Goal: Task Accomplishment & Management: Manage account settings

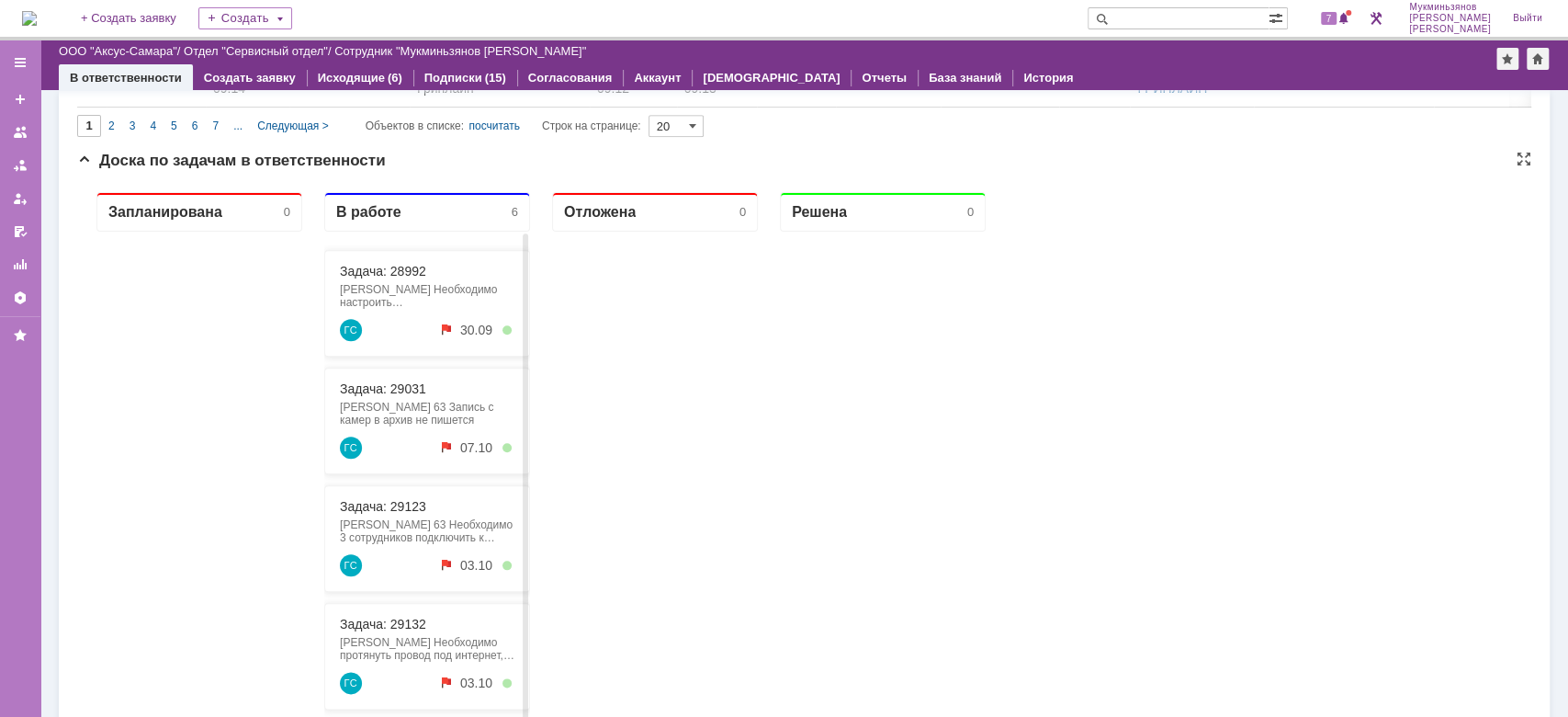
scroll to position [1177, 0]
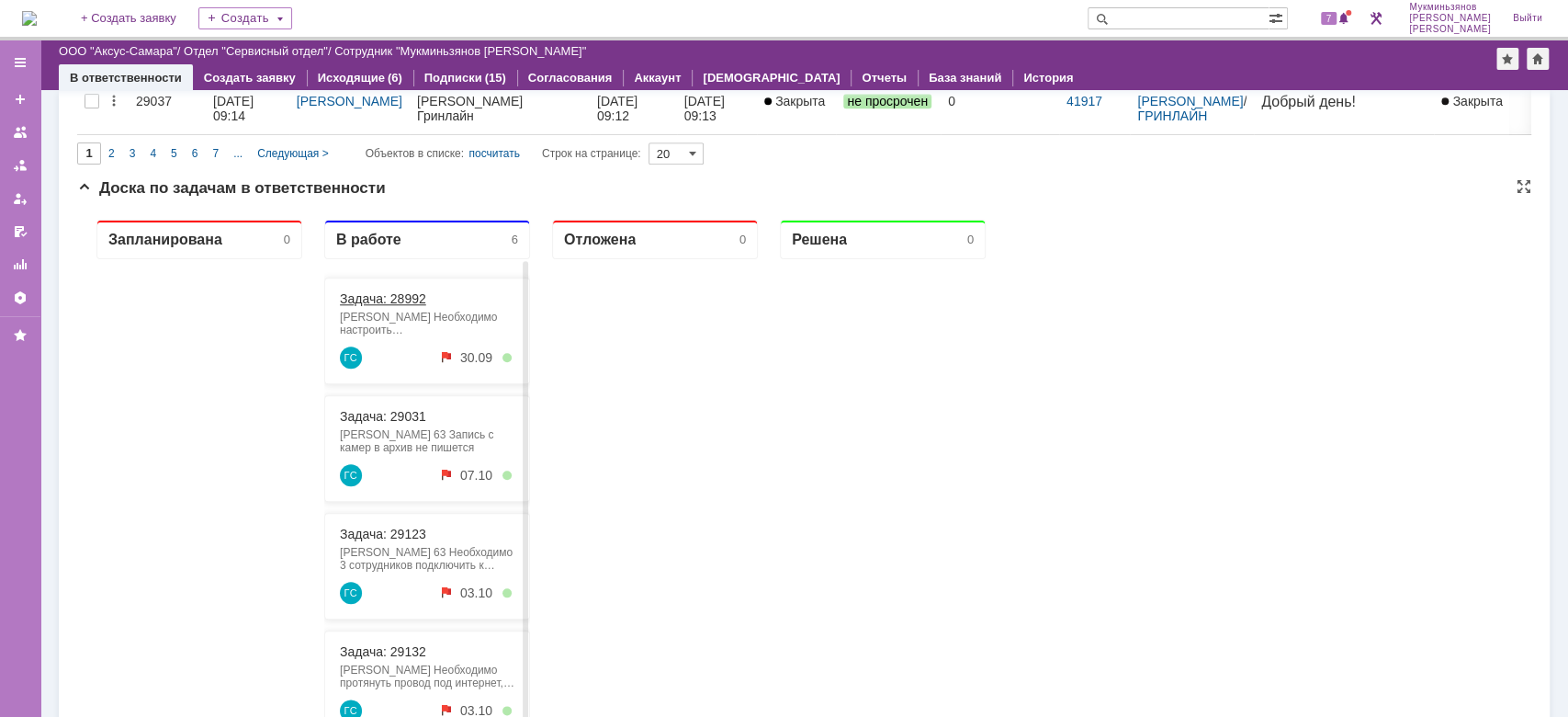
click at [382, 301] on link "Задача: 28992" at bounding box center [383, 299] width 86 height 15
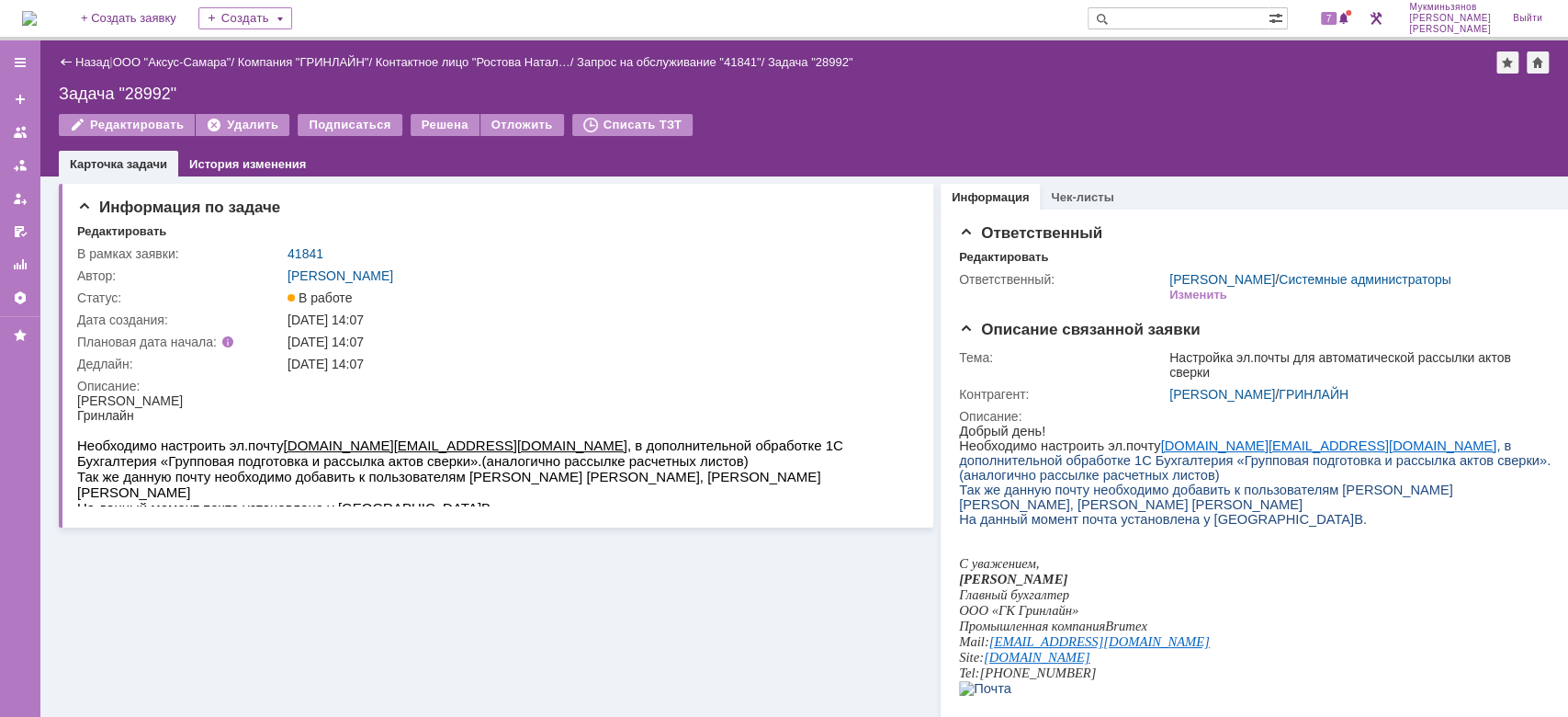
click at [31, 25] on img at bounding box center [29, 19] width 15 height 15
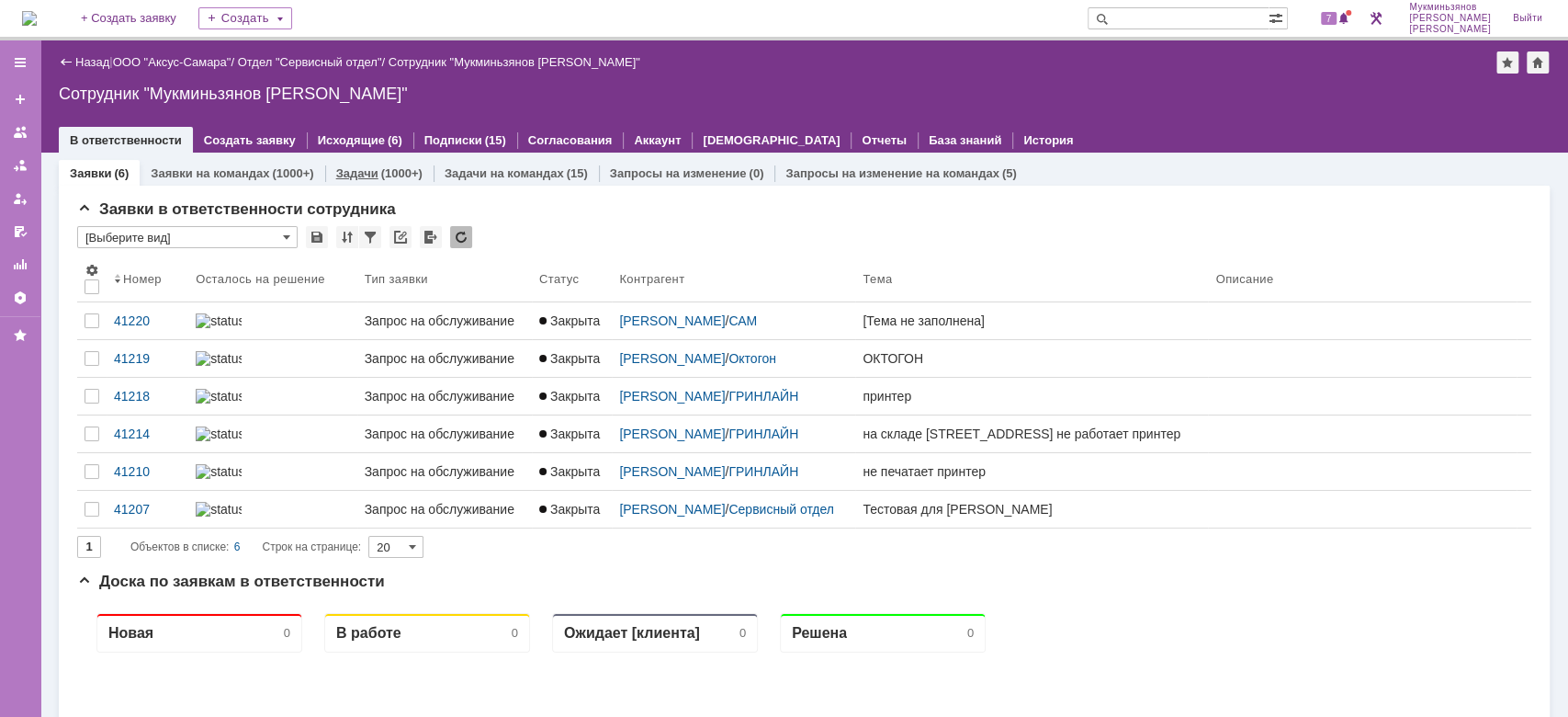
click at [388, 168] on div "(1000+)" at bounding box center [402, 173] width 42 height 14
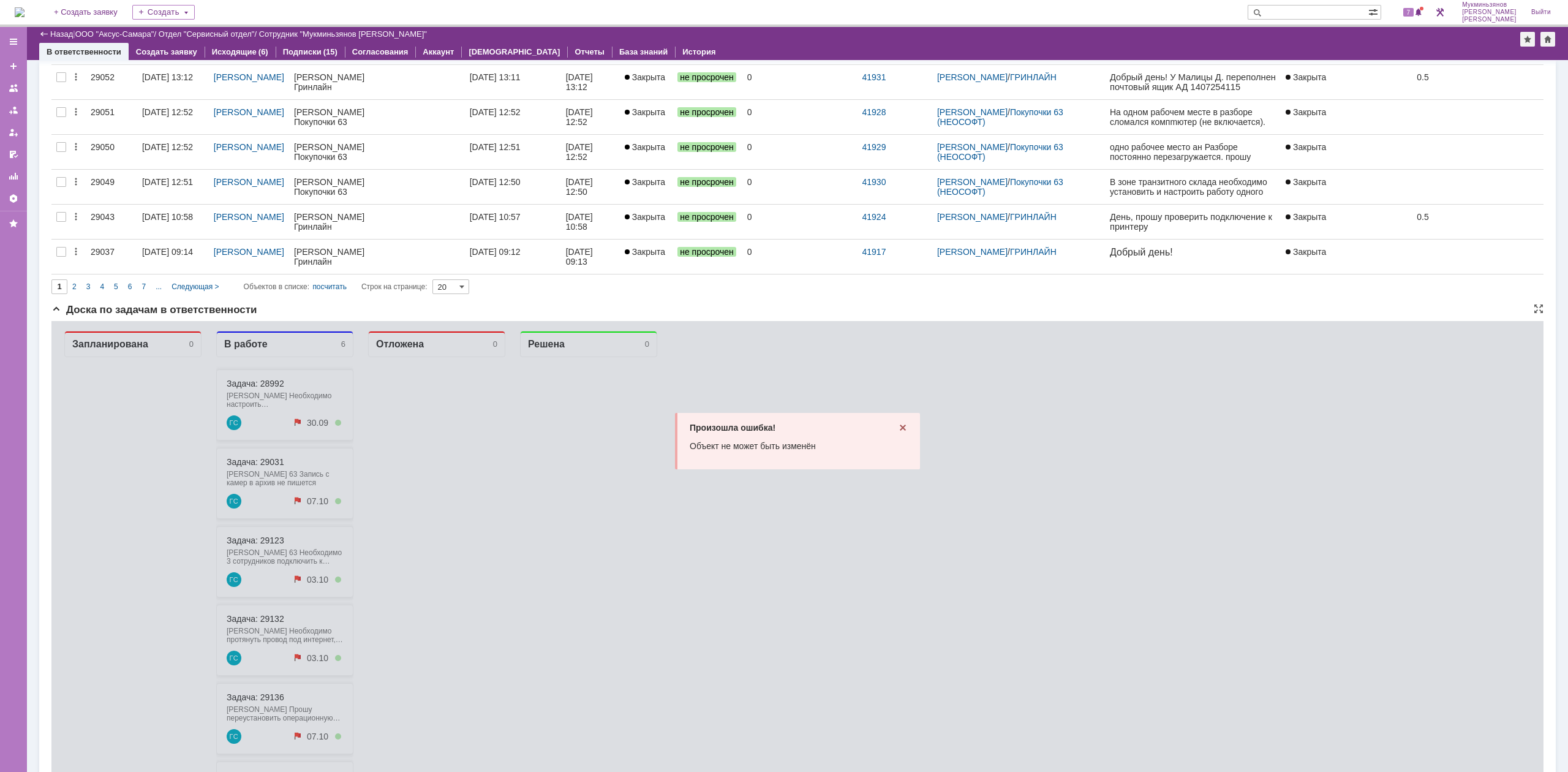
scroll to position [644, 0]
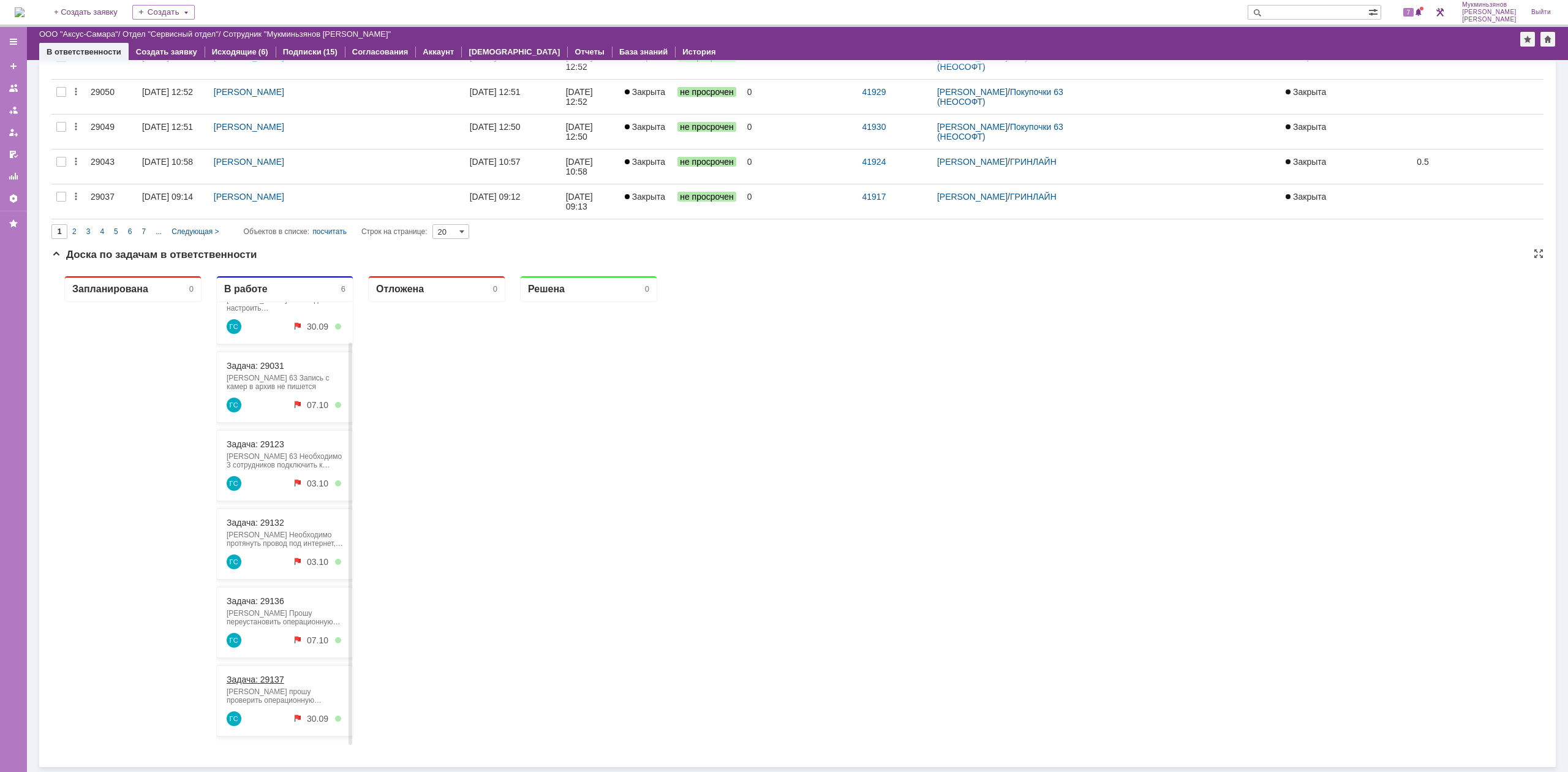
click at [253, 678] on link "Задача: 29137" at bounding box center [255, 680] width 58 height 10
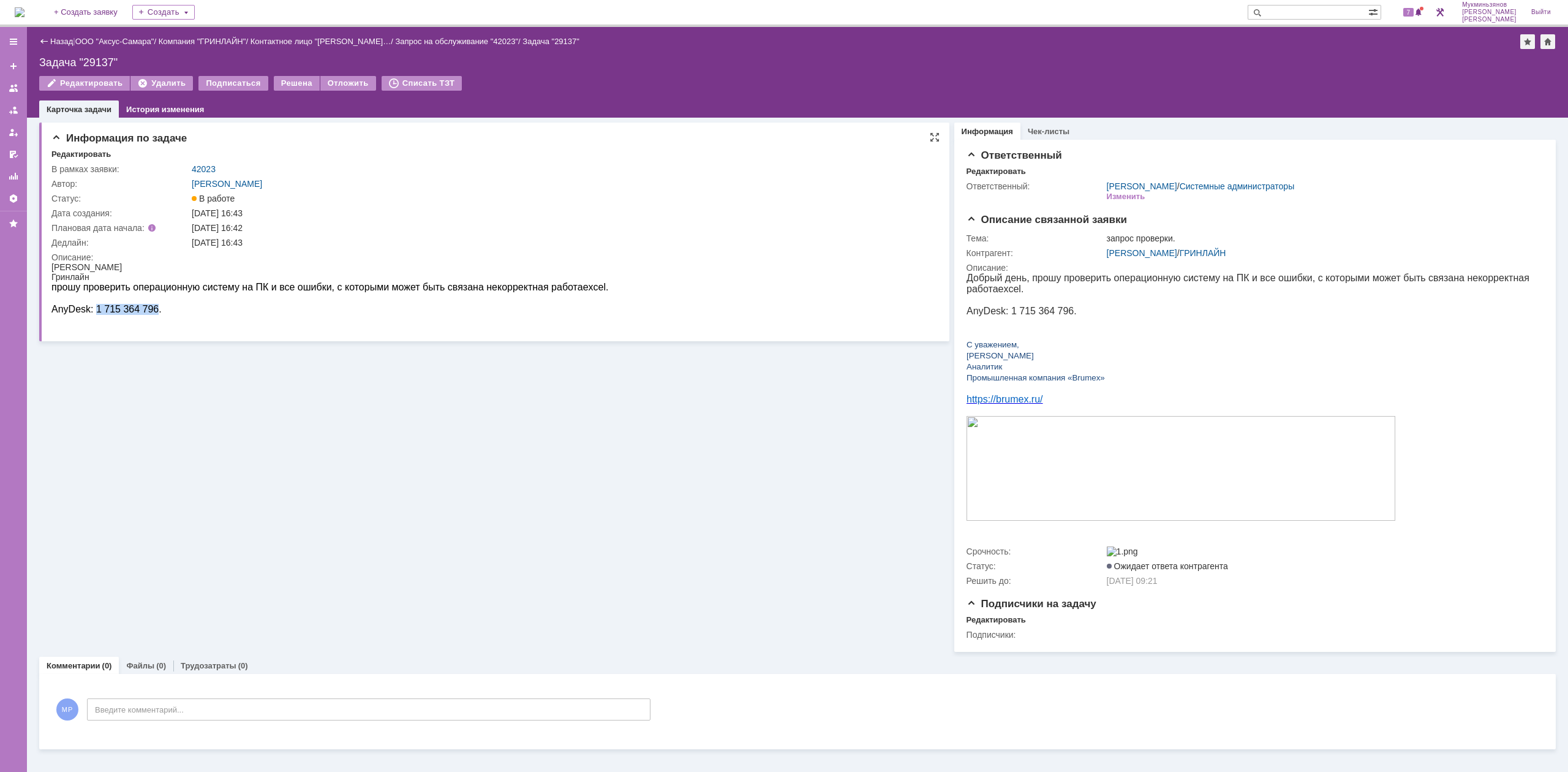
drag, startPoint x: 90, startPoint y: 311, endPoint x: 146, endPoint y: 309, distance: 56.0
click at [146, 309] on p "AnyDesk: 1 715 364 796." at bounding box center [329, 309] width 557 height 11
copy p "1 715 364 796"
click at [37, 26] on div "На домашнюю + Создать заявку Создать 7 Мукминьзянов [PERSON_NAME]" at bounding box center [784, 13] width 1568 height 27
click at [25, 12] on img at bounding box center [20, 13] width 10 height 10
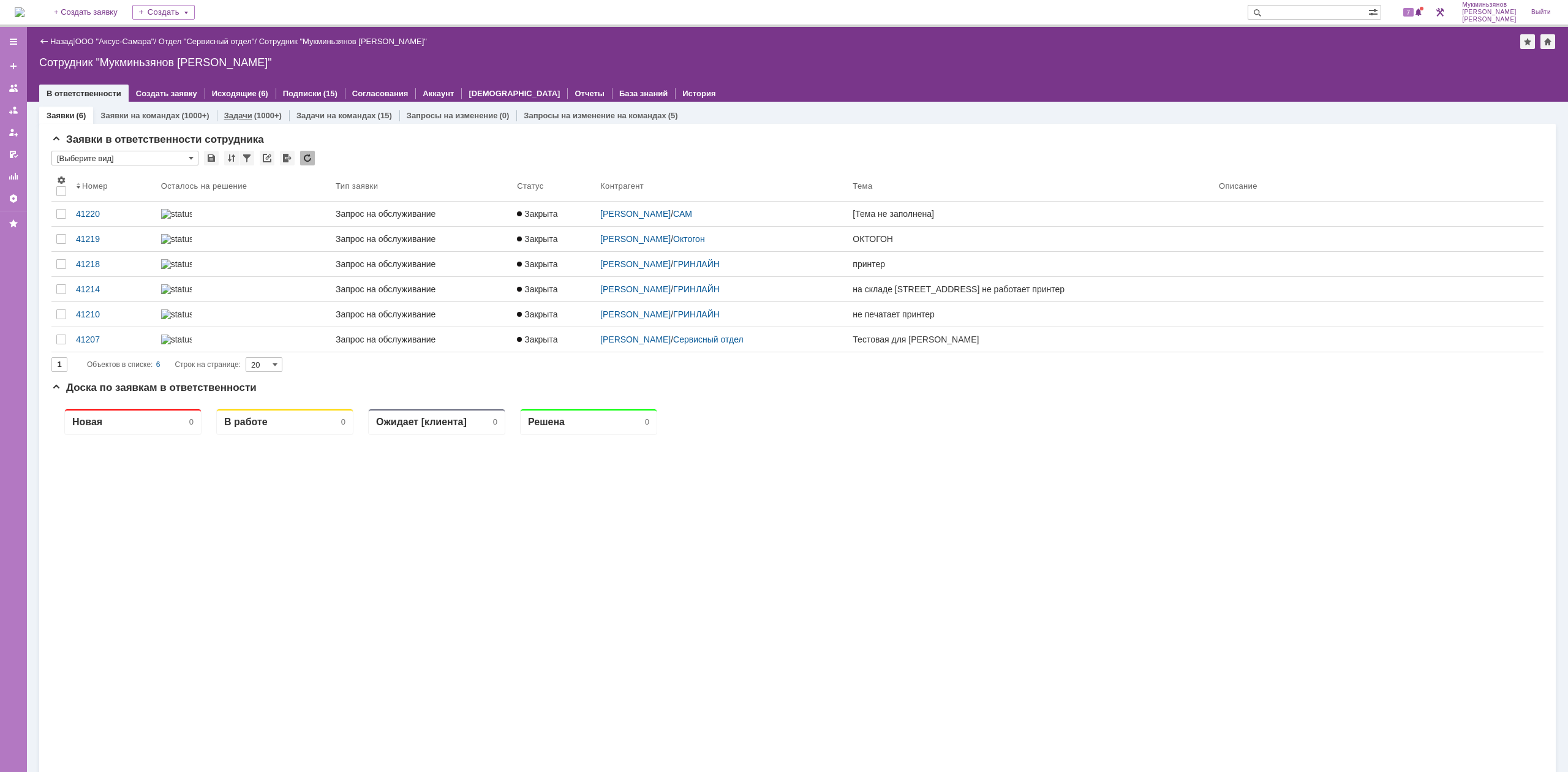
click at [265, 115] on div "(1000+)" at bounding box center [268, 115] width 28 height 9
